Goal: Task Accomplishment & Management: Use online tool/utility

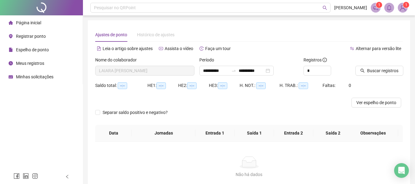
type input "**********"
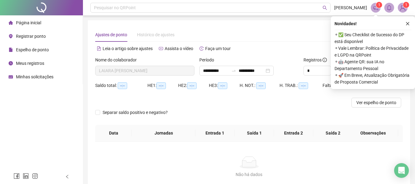
click at [29, 36] on span "Registrar ponto" at bounding box center [31, 36] width 30 height 5
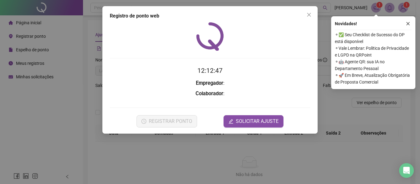
drag, startPoint x: 29, startPoint y: 36, endPoint x: 205, endPoint y: 159, distance: 214.5
click at [205, 159] on div "Registro de ponto web 12:12:47 Empregador : Colaborador : REGISTRAR PONTO SOLIC…" at bounding box center [210, 92] width 420 height 184
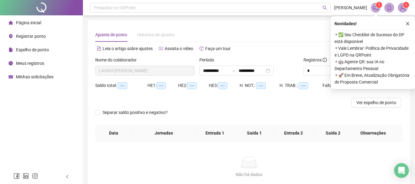
click at [24, 38] on span "Registrar ponto" at bounding box center [31, 36] width 30 height 5
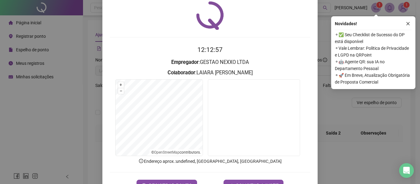
scroll to position [42, 0]
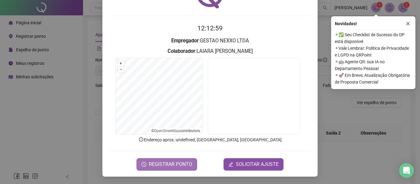
click at [172, 162] on span "REGISTRAR PONTO" at bounding box center [170, 164] width 43 height 7
